Goal: Book appointment/travel/reservation: Book appointment/travel/reservation

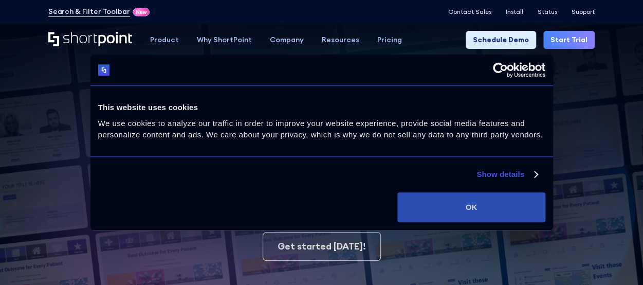
click at [491, 209] on button "OK" at bounding box center [472, 207] width 148 height 30
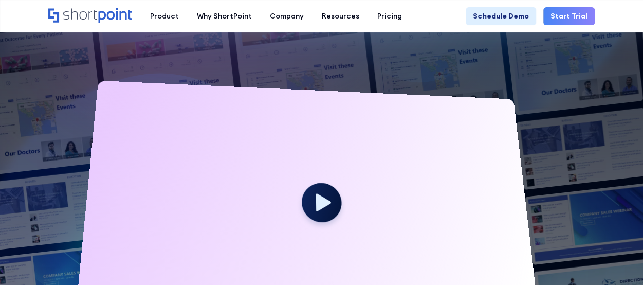
scroll to position [288, 0]
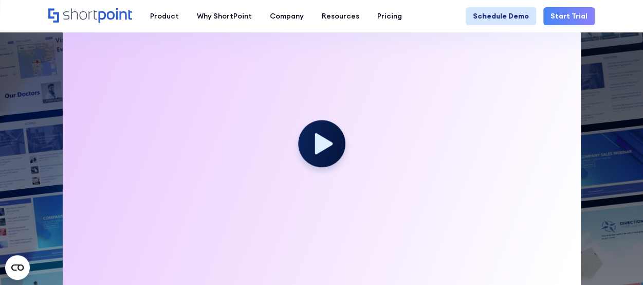
click at [514, 15] on link "Schedule Demo" at bounding box center [501, 16] width 70 height 18
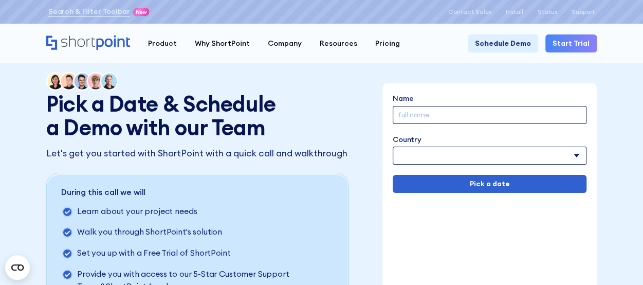
click at [501, 116] on input "Name" at bounding box center [490, 115] width 194 height 18
paste input "Ariel"
type input "Ariel"
click at [494, 157] on select "Afghanistan Albania Algeria American Samoa Andorra Angola Anguilla Argentina Ar…" at bounding box center [490, 156] width 194 height 18
select select "United Kingdom"
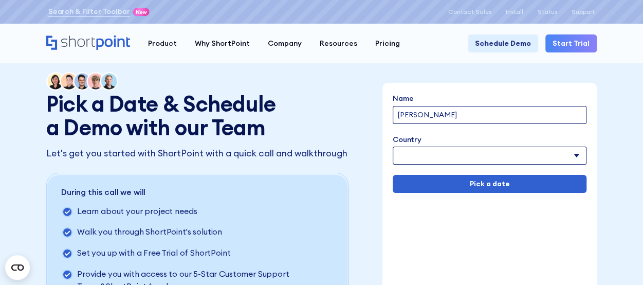
click at [393, 147] on select "Afghanistan Albania Algeria American Samoa Andorra Angola Anguilla Argentina Ar…" at bounding box center [490, 156] width 194 height 18
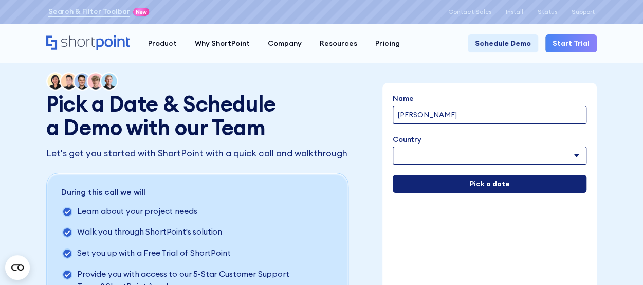
click at [454, 181] on input "Pick a date" at bounding box center [490, 184] width 194 height 18
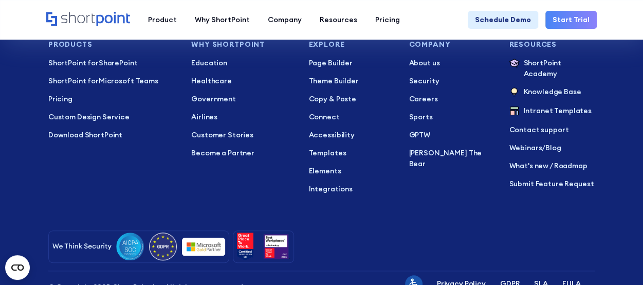
scroll to position [494, 0]
